Goal: Task Accomplishment & Management: Complete application form

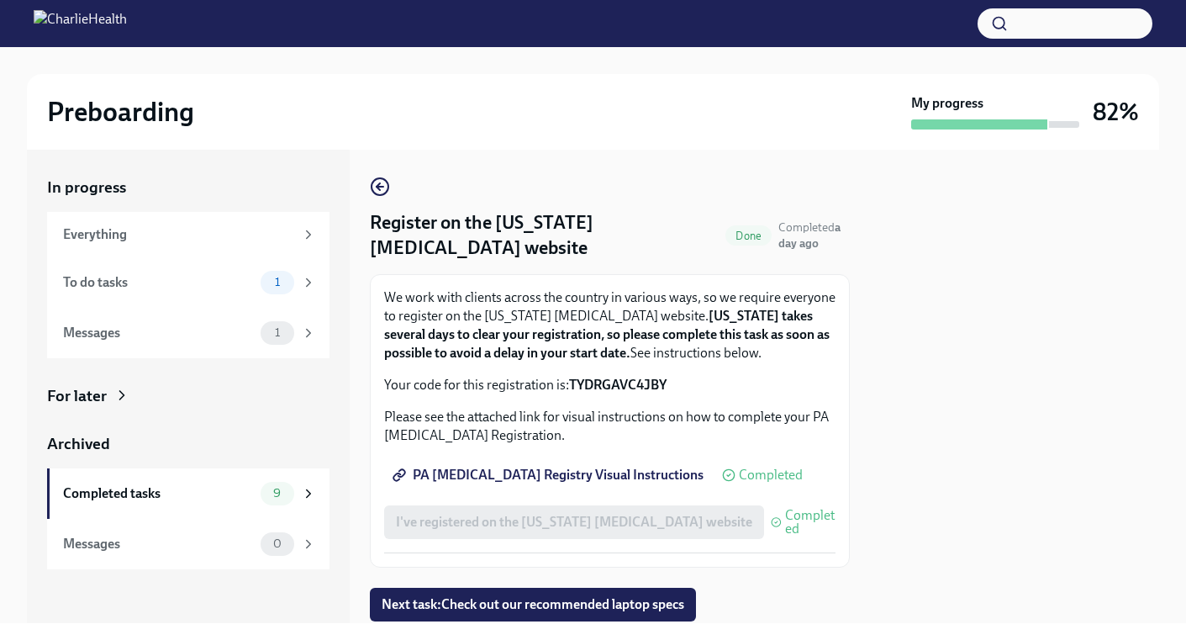
click at [311, 277] on icon at bounding box center [308, 282] width 15 height 15
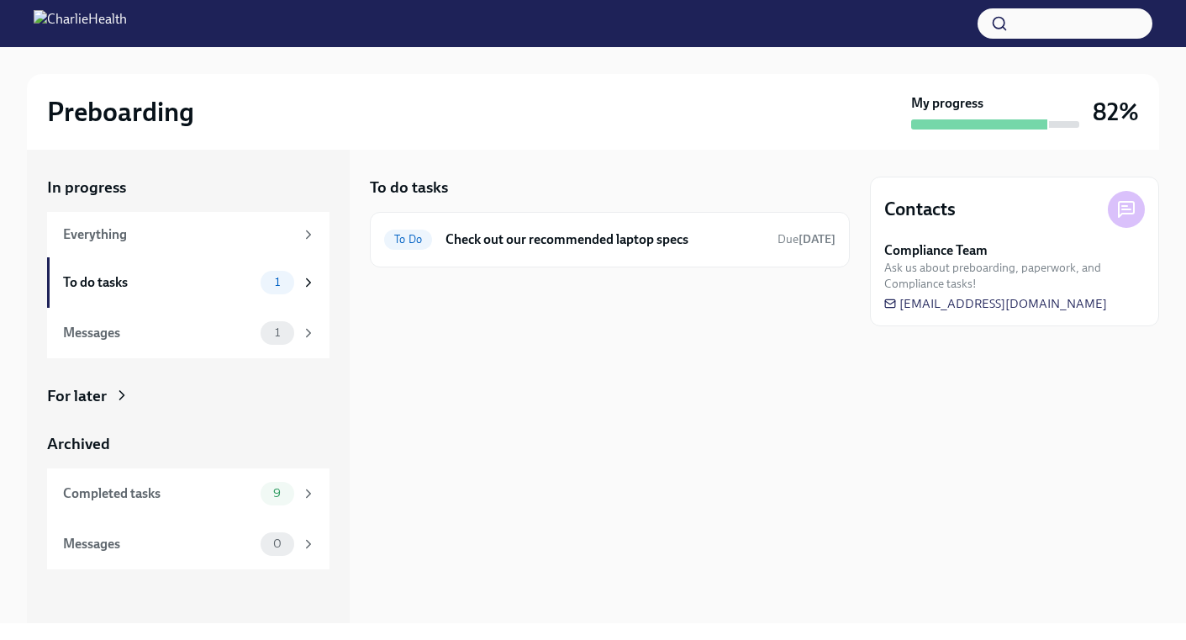
click at [747, 251] on div "To Do Check out our recommended laptop specs Due in 2 days" at bounding box center [610, 239] width 452 height 27
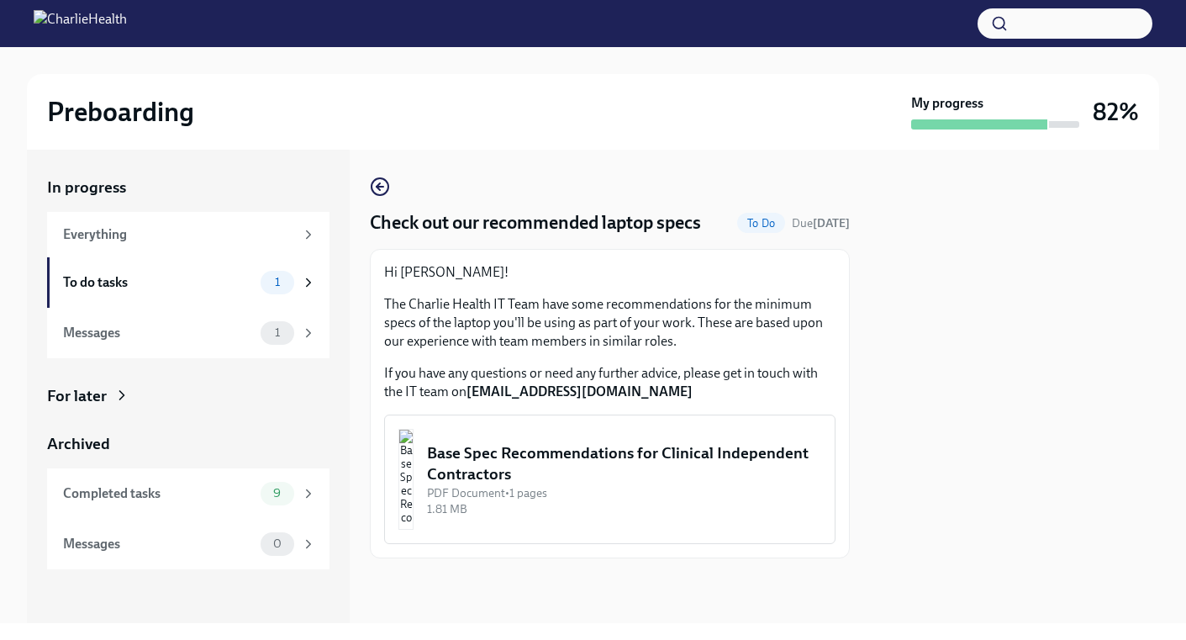
click at [667, 467] on div "Base Spec Recommendations for Clinical Independent Contractors" at bounding box center [624, 463] width 394 height 43
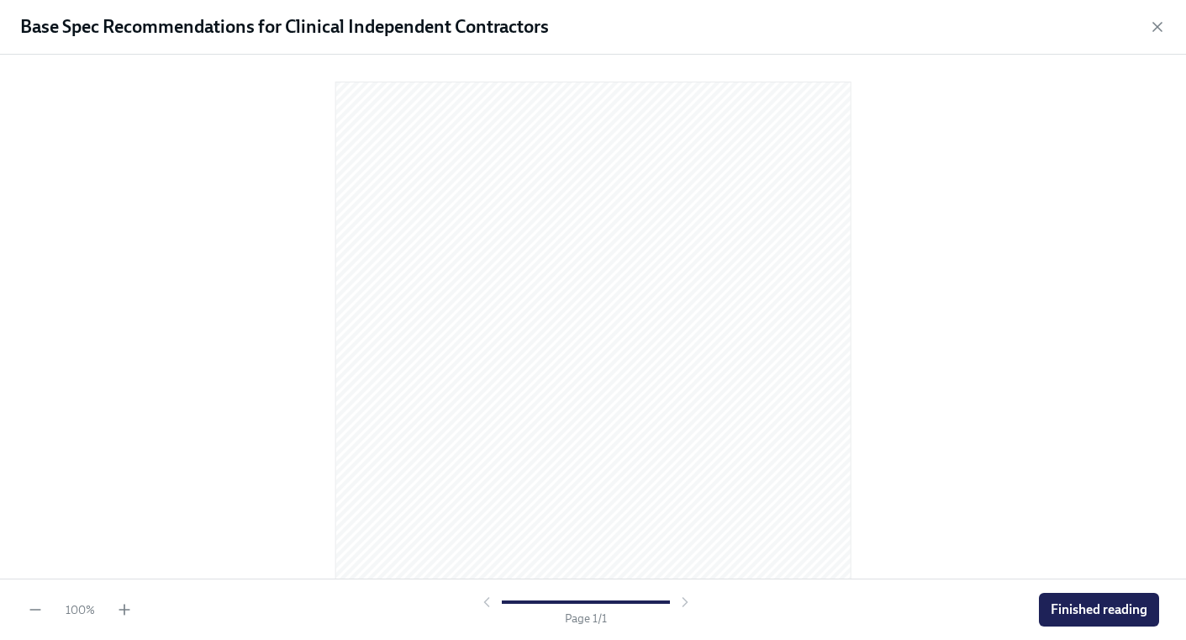
scroll to position [171, 0]
click at [1072, 606] on span "Finished reading" at bounding box center [1099, 609] width 97 height 17
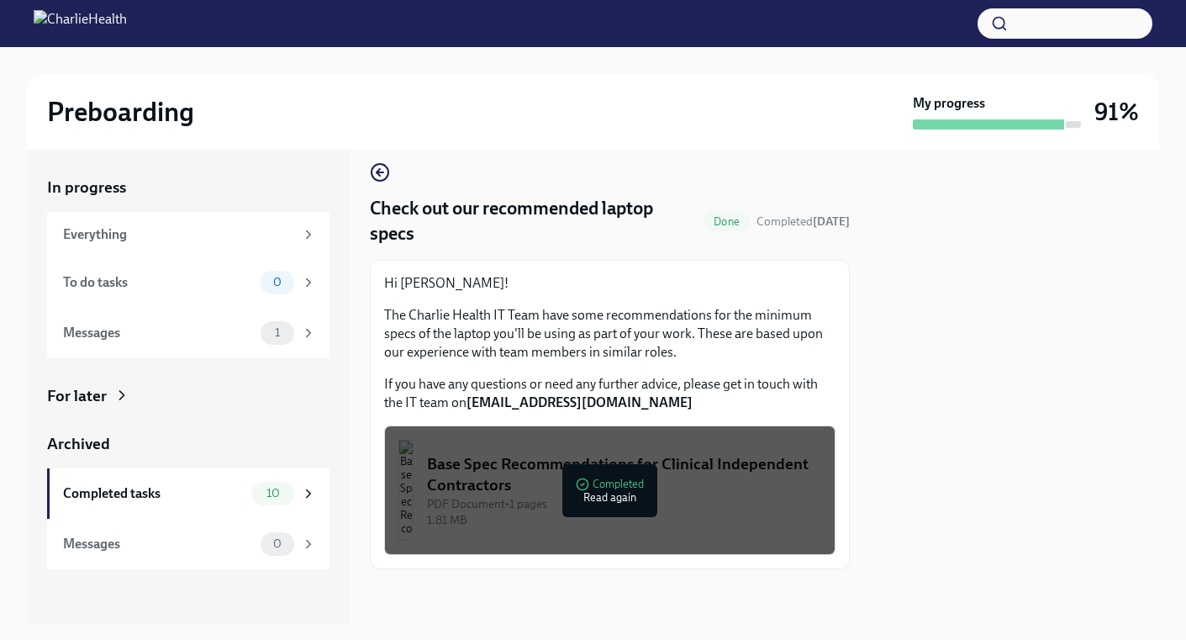
scroll to position [0, 0]
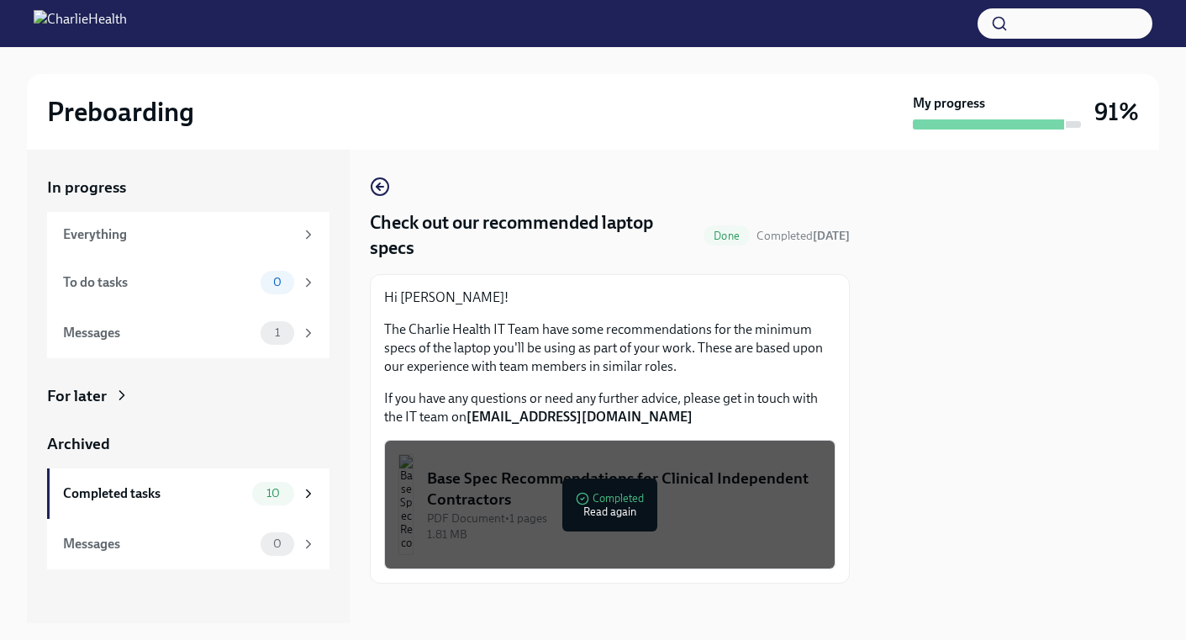
click at [542, 202] on div "Check out our recommended laptop specs Done Completed today Hi Angela! The Char…" at bounding box center [610, 380] width 480 height 407
click at [265, 235] on div "Everything" at bounding box center [178, 234] width 231 height 18
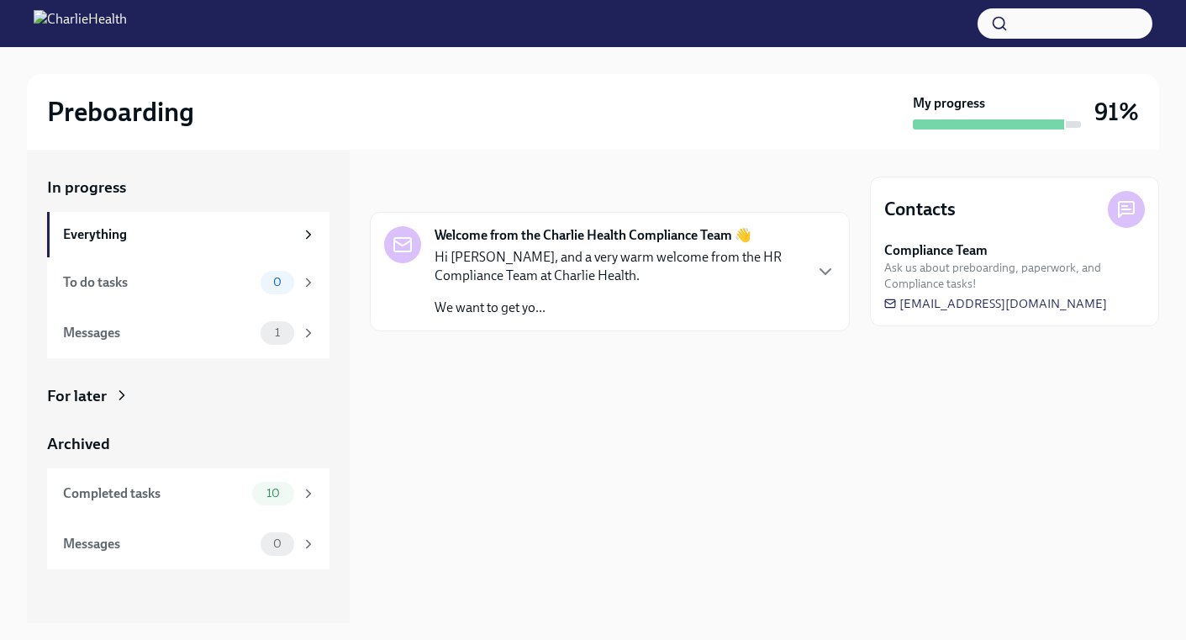
click at [230, 287] on div "To do tasks" at bounding box center [158, 282] width 191 height 18
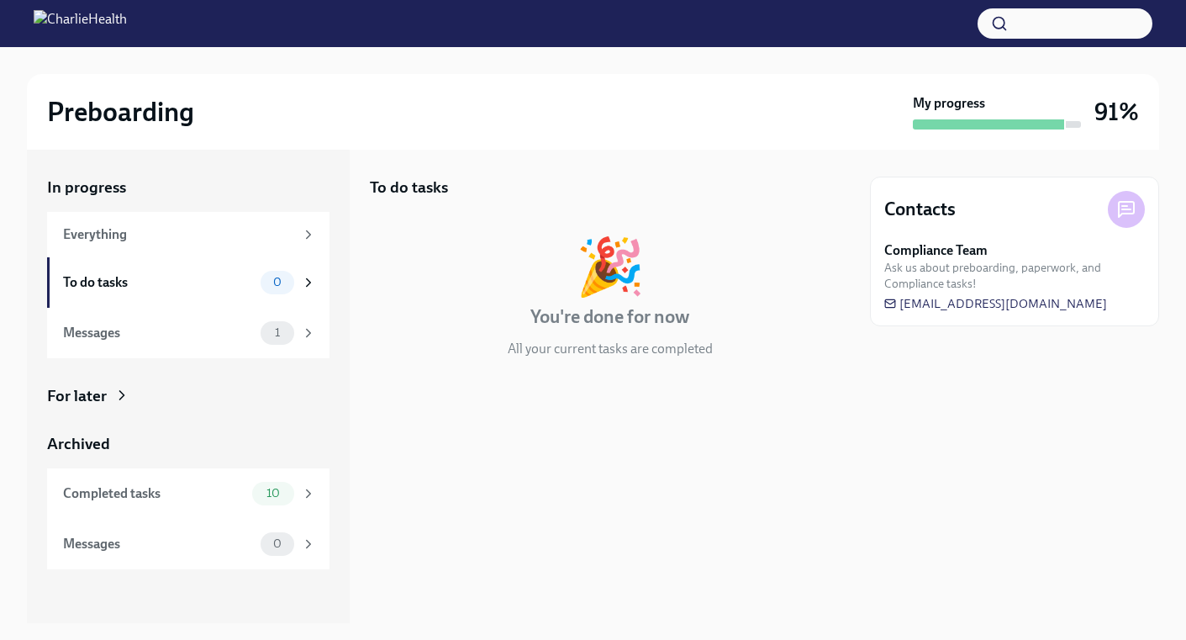
click at [275, 332] on span "1" at bounding box center [277, 332] width 25 height 13
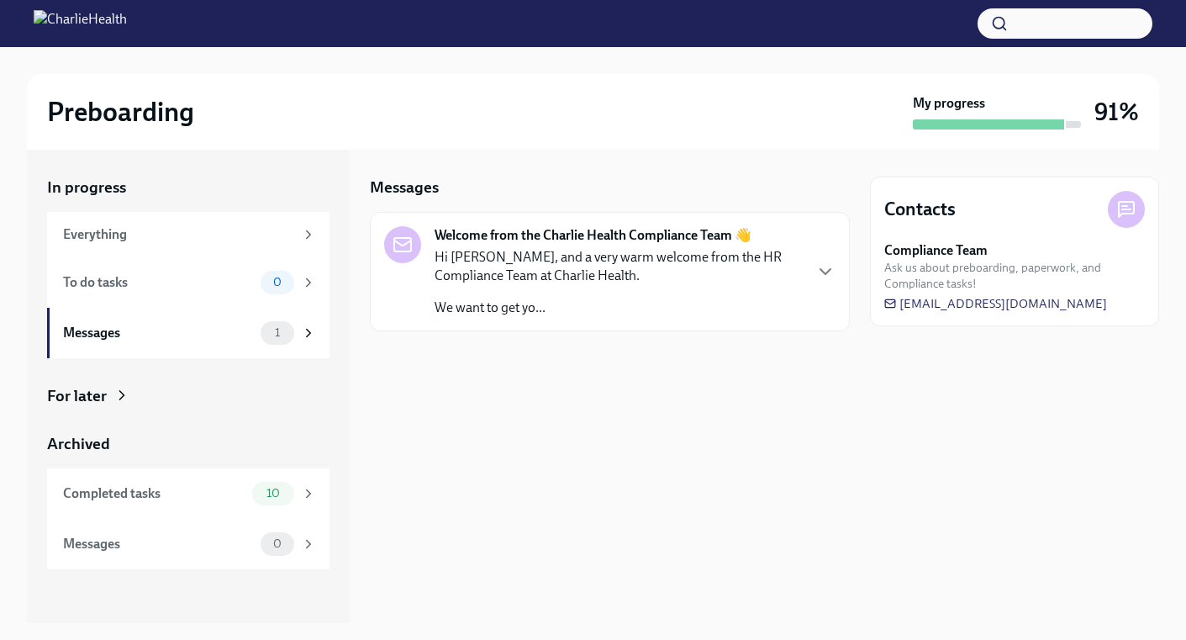
click at [1083, 121] on div "My progress 91%" at bounding box center [1026, 111] width 226 height 35
click at [188, 288] on div "To do tasks" at bounding box center [158, 282] width 191 height 18
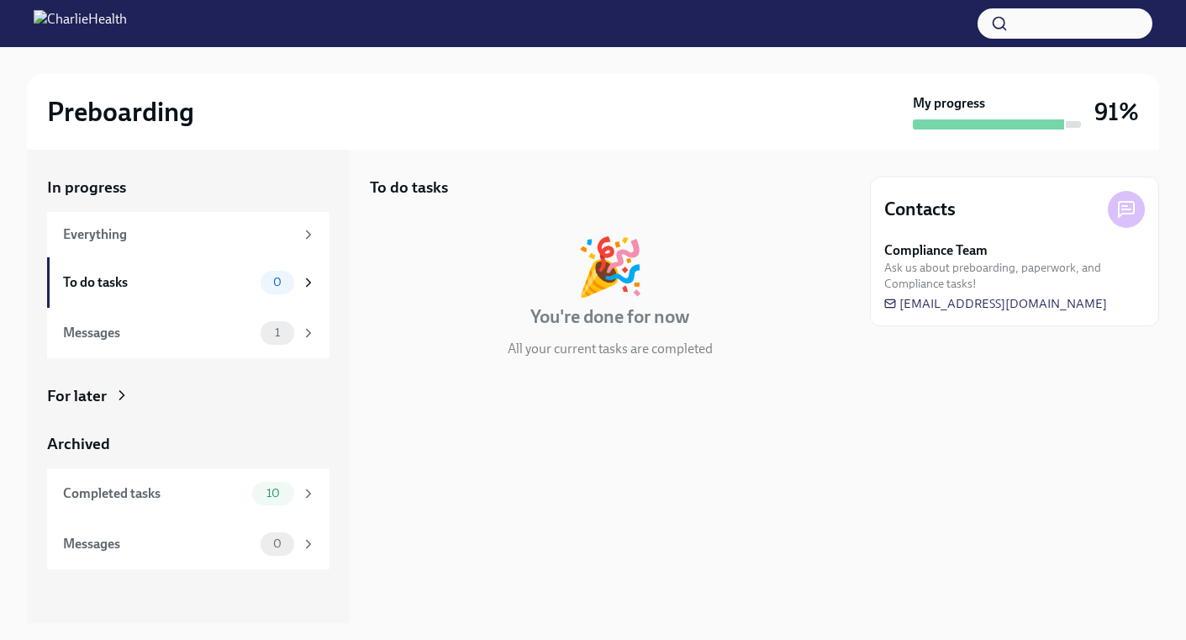
click at [227, 245] on div "Everything" at bounding box center [188, 234] width 283 height 45
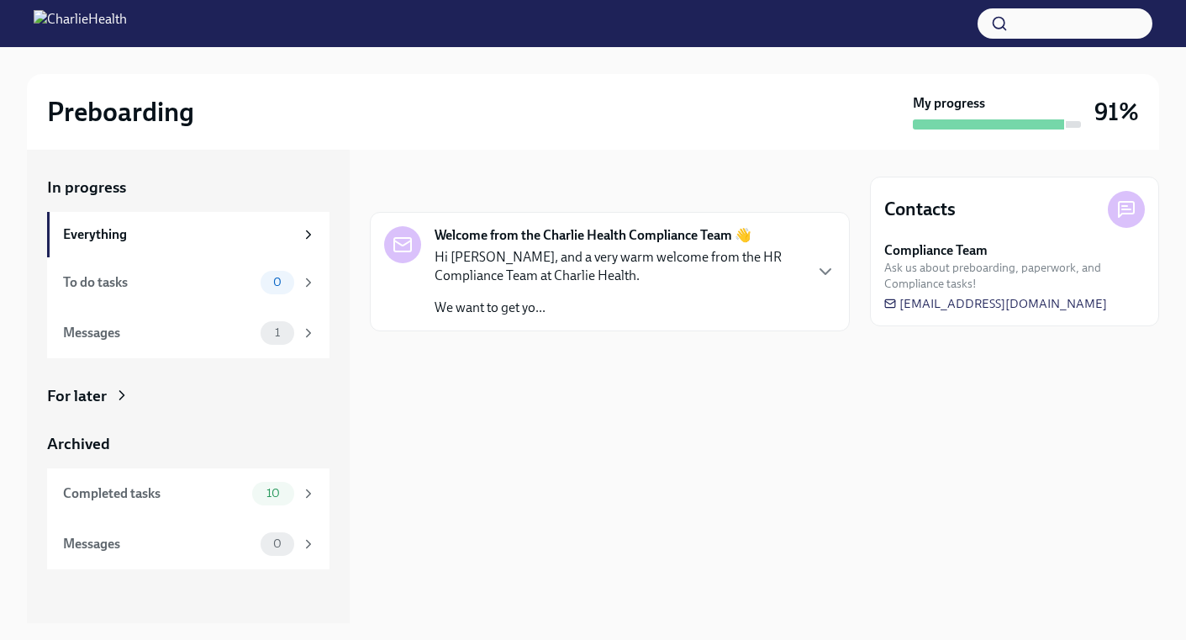
click at [207, 507] on div "Completed tasks 10" at bounding box center [188, 493] width 283 height 50
